Goal: Find specific page/section: Find specific page/section

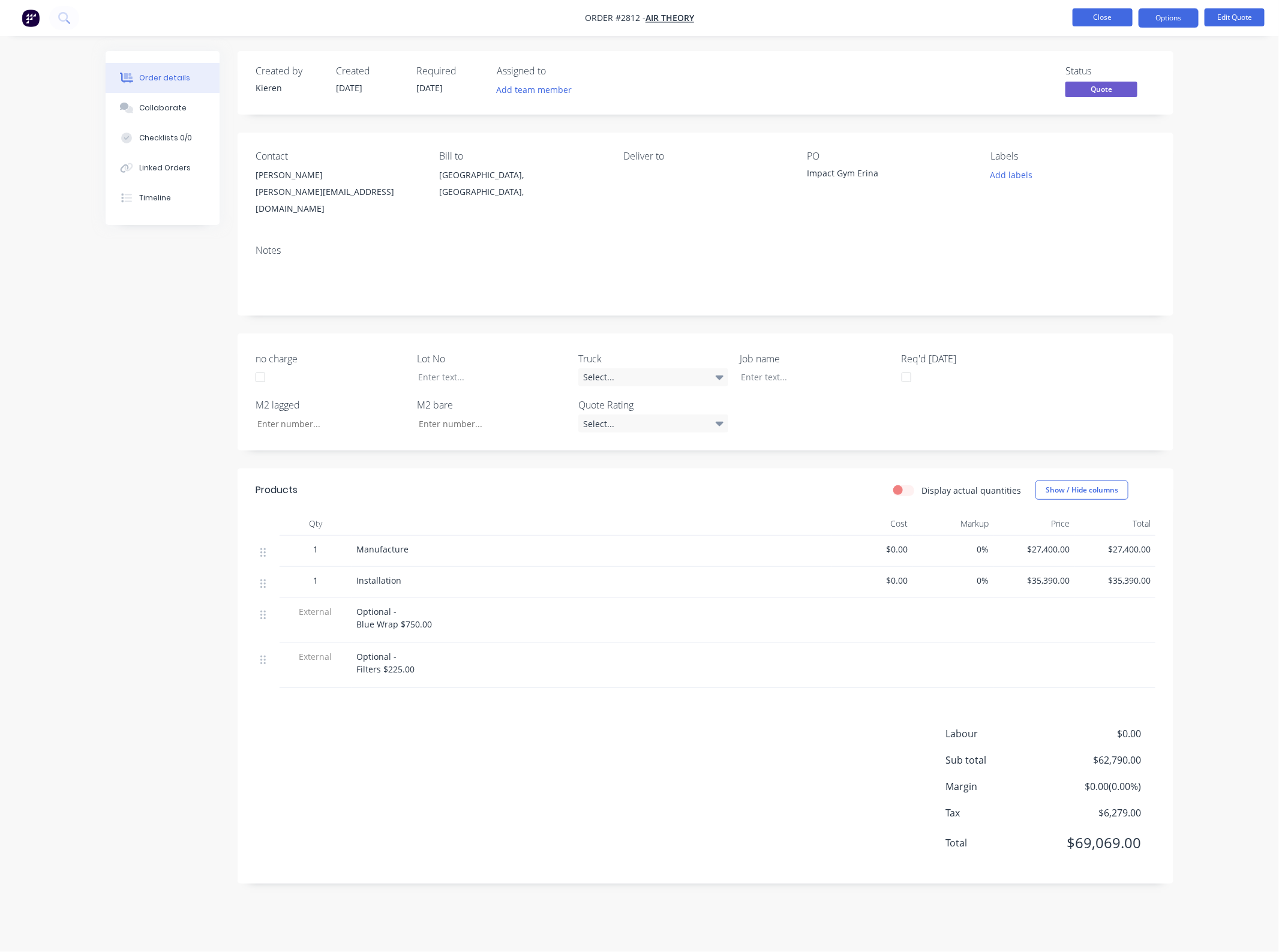
click at [1104, 20] on button "Close" at bounding box center [1102, 17] width 60 height 18
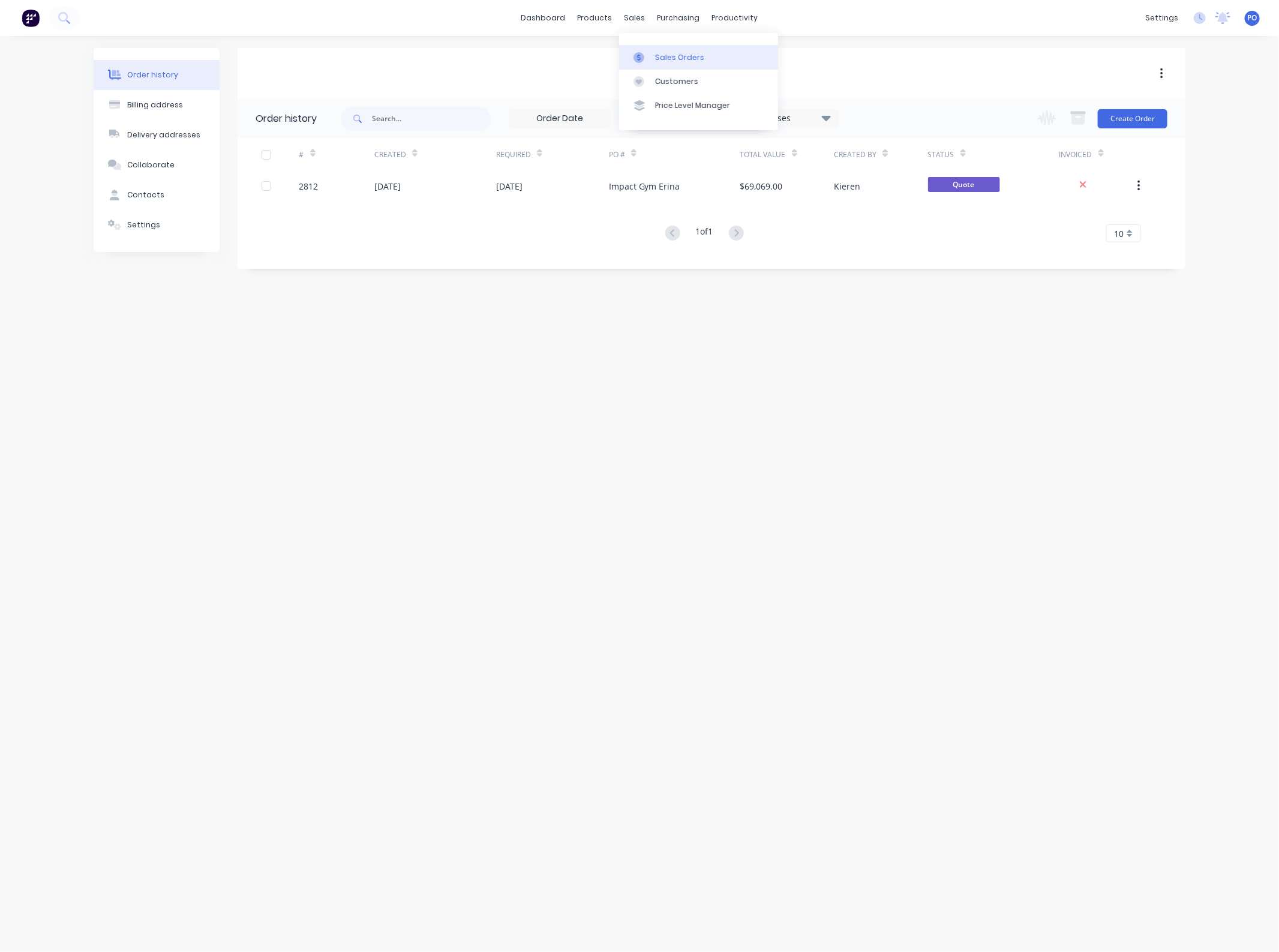
click at [652, 58] on link "Sales Orders" at bounding box center [698, 57] width 159 height 24
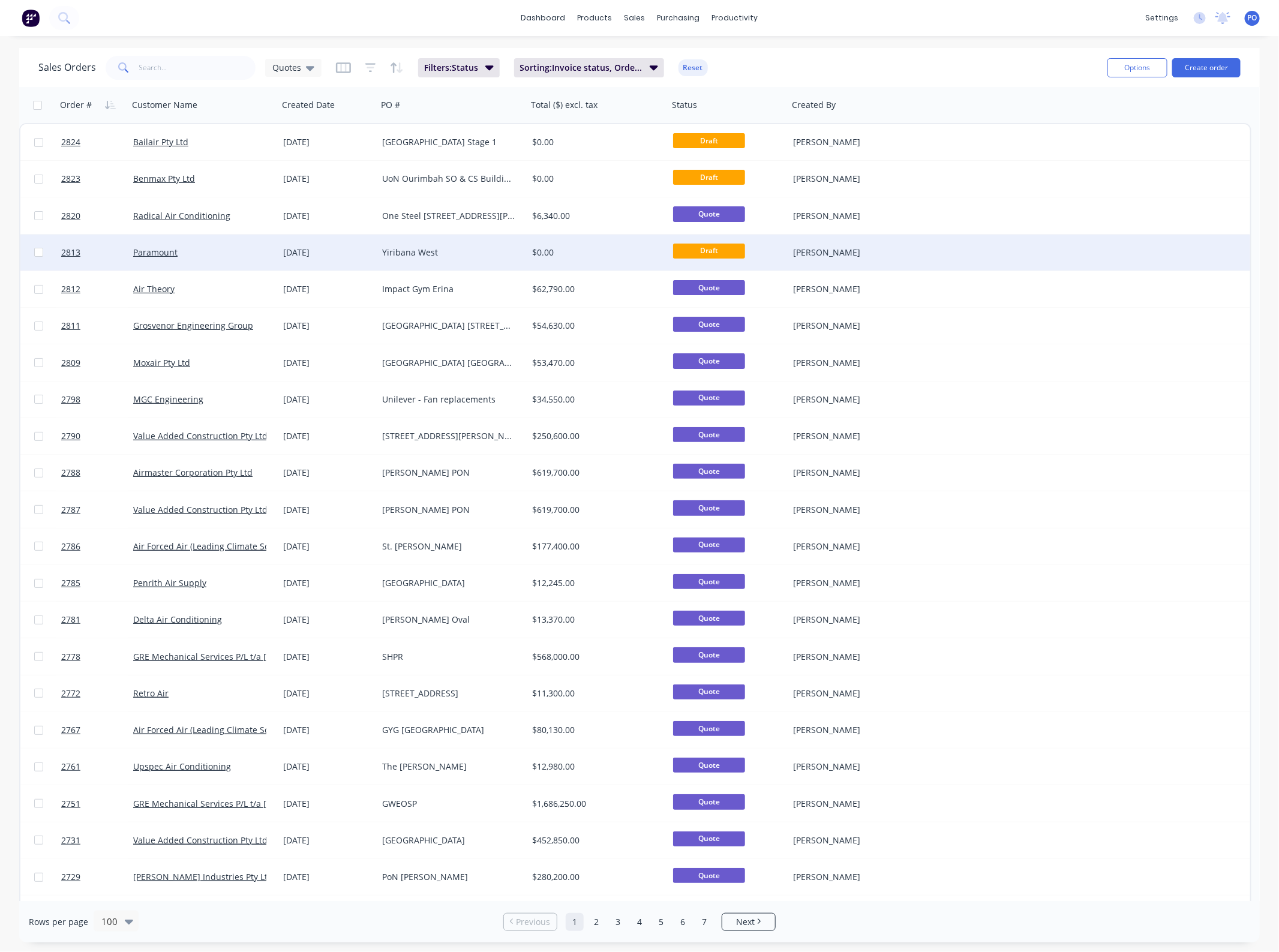
click at [461, 252] on div "Yiribana West" at bounding box center [448, 252] width 133 height 12
